Goal: Task Accomplishment & Management: Use online tool/utility

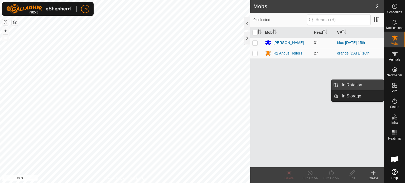
click at [375, 86] on link "In Rotation" at bounding box center [360, 85] width 45 height 11
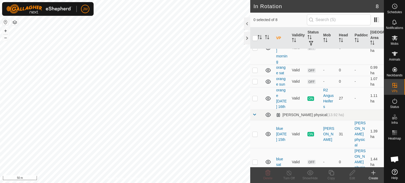
scroll to position [53, 0]
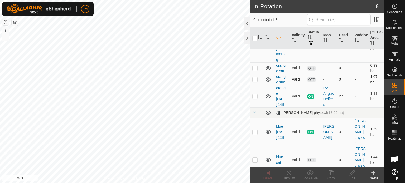
click at [254, 78] on p-checkbox at bounding box center [254, 79] width 5 height 4
checkbox input "true"
click at [256, 98] on p-checkbox at bounding box center [254, 96] width 5 height 4
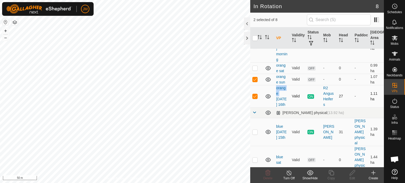
click at [256, 98] on p-checkbox at bounding box center [254, 96] width 5 height 4
checkbox input "false"
click at [256, 67] on p-checkbox at bounding box center [254, 68] width 5 height 4
click at [268, 173] on icon at bounding box center [267, 172] width 5 height 5
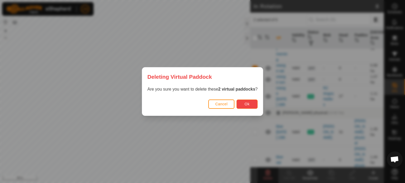
click at [251, 104] on button "Ok" at bounding box center [246, 104] width 21 height 9
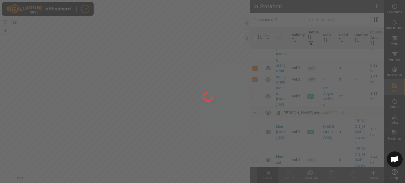
checkbox input "false"
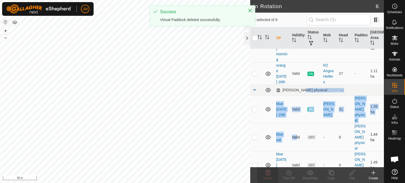
drag, startPoint x: 300, startPoint y: 104, endPoint x: 294, endPoint y: 133, distance: 29.8
click at [294, 133] on tbody "VPs with NO Physical Paddock orange [DATE] Valid OFF - 0 - 1.16 ha orange [DATE…" at bounding box center [317, 87] width 134 height 183
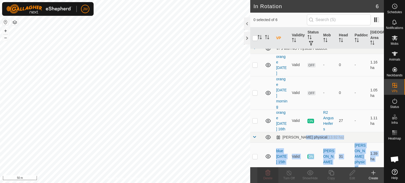
scroll to position [0, 0]
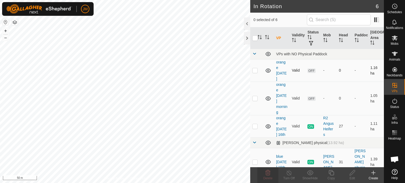
click at [255, 70] on p-checkbox at bounding box center [254, 70] width 5 height 4
checkbox input "true"
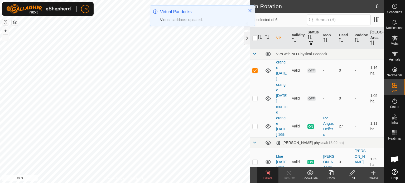
click at [268, 174] on icon at bounding box center [267, 172] width 5 height 5
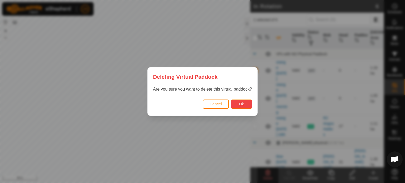
click at [240, 103] on span "Ok" at bounding box center [241, 104] width 5 height 4
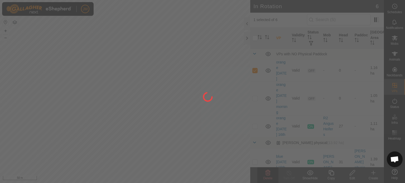
checkbox input "false"
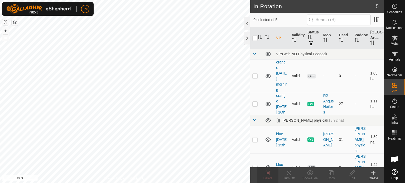
click at [252, 77] on p-checkbox at bounding box center [254, 76] width 5 height 4
click at [269, 172] on icon at bounding box center [267, 172] width 5 height 5
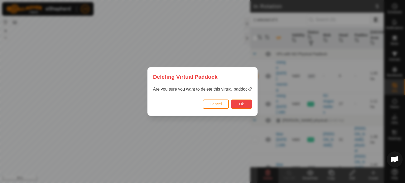
click at [247, 105] on button "Ok" at bounding box center [241, 104] width 21 height 9
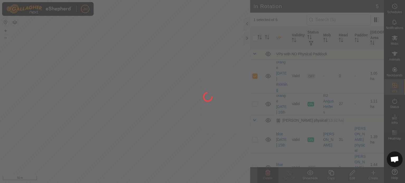
checkbox input "false"
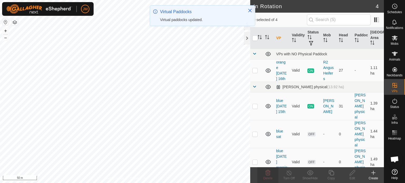
click at [375, 174] on icon at bounding box center [373, 173] width 6 height 6
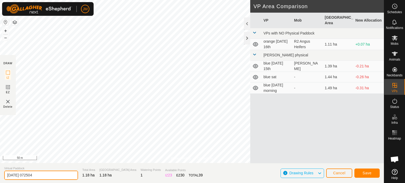
click at [45, 171] on input "[DATE] 072504" at bounding box center [41, 175] width 74 height 9
type input "2"
type input "orange weds"
click at [364, 174] on span "Save" at bounding box center [366, 173] width 9 height 4
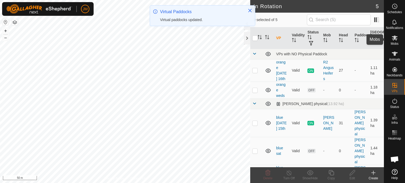
click at [393, 39] on icon at bounding box center [395, 38] width 6 height 5
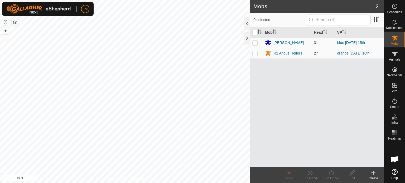
click at [254, 54] on p-checkbox at bounding box center [254, 53] width 5 height 4
checkbox input "true"
click at [334, 173] on turn-on-svg-icon at bounding box center [330, 173] width 21 height 6
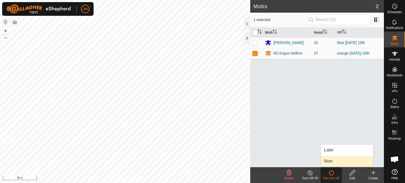
click at [336, 164] on link "Now" at bounding box center [347, 161] width 52 height 11
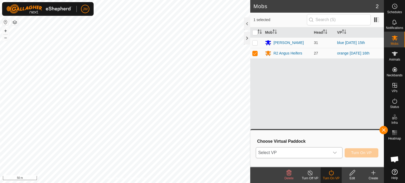
click at [315, 153] on span "Select VP" at bounding box center [293, 153] width 74 height 11
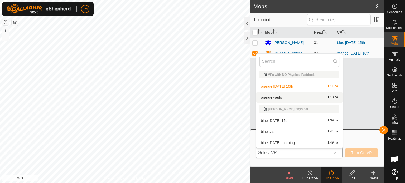
click at [302, 97] on li "orange weds 1.18 ha" at bounding box center [299, 97] width 86 height 11
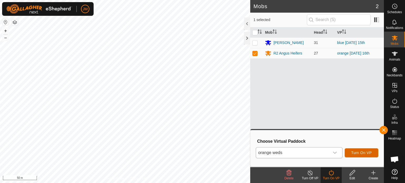
click at [354, 150] on button "Turn On VP" at bounding box center [361, 152] width 34 height 9
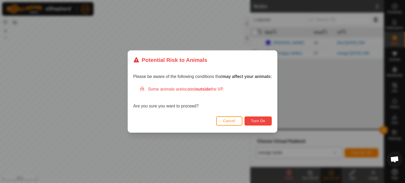
click at [259, 123] on button "Turn On" at bounding box center [257, 120] width 27 height 9
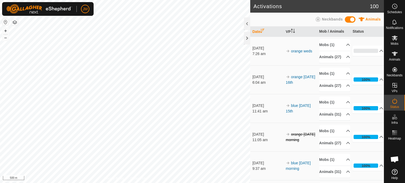
click at [257, 63] on div "Activations 100 Animals Neckbands Date VP Mob / Animals Status [DATE] 7:26 am o…" at bounding box center [192, 91] width 384 height 183
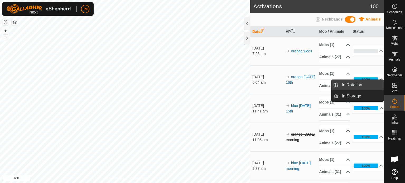
click at [360, 87] on link "In Rotation" at bounding box center [360, 85] width 45 height 11
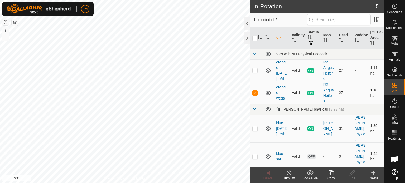
click at [253, 95] on p-checkbox at bounding box center [254, 93] width 5 height 4
checkbox input "false"
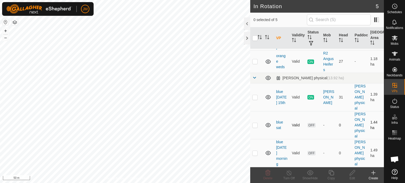
scroll to position [36, 0]
click at [254, 154] on p-checkbox at bounding box center [254, 153] width 5 height 4
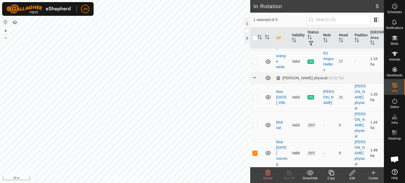
checkbox input "false"
click at [255, 129] on td at bounding box center [256, 125] width 13 height 28
checkbox input "false"
click at [256, 97] on p-checkbox at bounding box center [254, 97] width 5 height 4
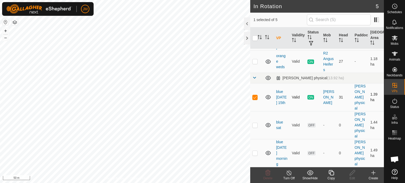
click at [256, 97] on p-checkbox at bounding box center [254, 97] width 5 height 4
checkbox input "false"
click at [393, 21] on icon at bounding box center [394, 22] width 6 height 6
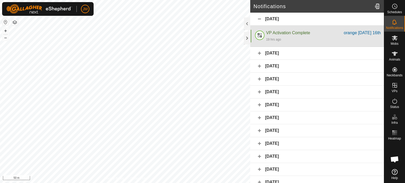
click at [307, 37] on div "19 hrs ago" at bounding box center [323, 39] width 115 height 6
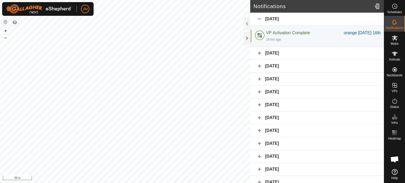
click at [300, 55] on div "[DATE]" at bounding box center [317, 53] width 134 height 13
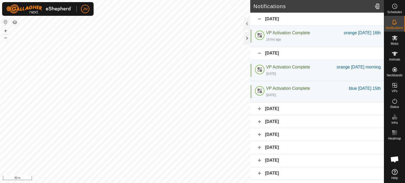
click at [307, 115] on div "[DATE]" at bounding box center [317, 109] width 134 height 13
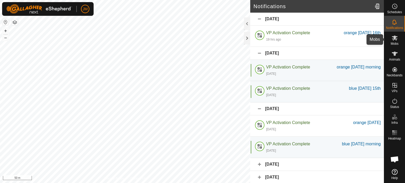
click at [397, 40] on icon at bounding box center [394, 38] width 6 height 6
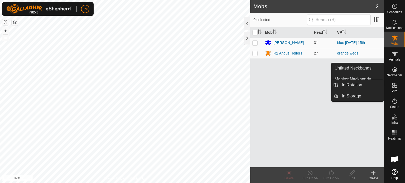
click at [395, 85] on icon at bounding box center [394, 85] width 5 height 5
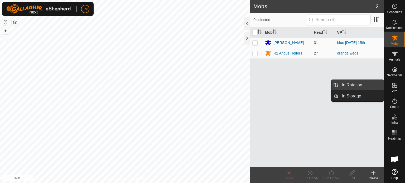
click at [363, 86] on link "In Rotation" at bounding box center [360, 85] width 45 height 11
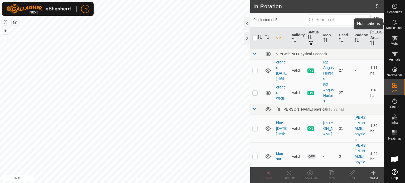
click at [391, 24] on icon at bounding box center [394, 22] width 6 height 6
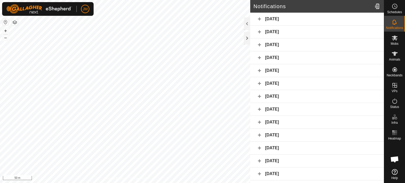
click at [297, 27] on div "[DATE]" at bounding box center [317, 32] width 134 height 13
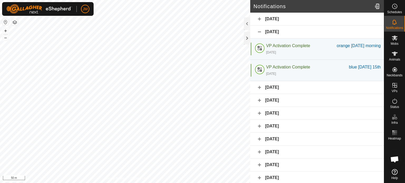
click at [251, 98] on div "Notifications [DATE] [DATE] VP Activation Complete orange [DATE] morning [DATE]…" at bounding box center [192, 91] width 384 height 183
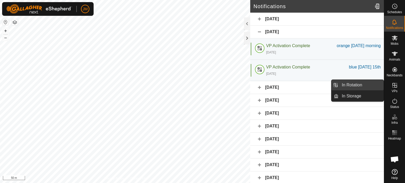
click at [366, 86] on link "In Rotation" at bounding box center [360, 85] width 45 height 11
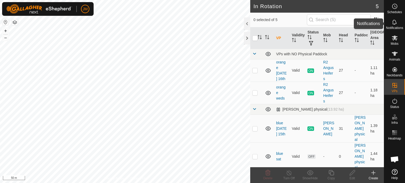
click at [393, 23] on icon at bounding box center [394, 22] width 6 height 6
